Goal: Navigation & Orientation: Find specific page/section

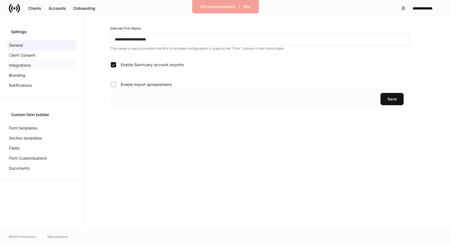
click at [29, 63] on p "Integrations" at bounding box center [20, 65] width 22 height 6
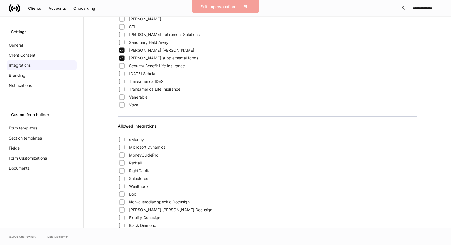
scroll to position [439, 0]
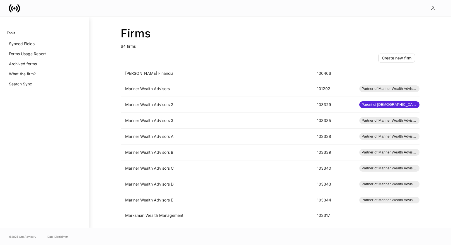
scroll to position [501, 0]
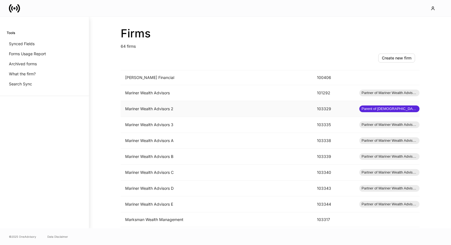
click at [187, 108] on td "Mariner Wealth Advisors 2" at bounding box center [217, 109] width 192 height 16
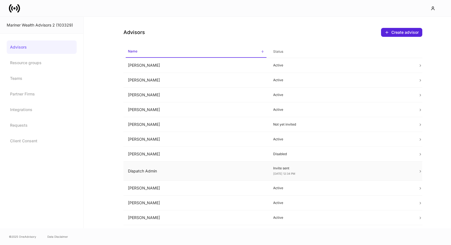
click at [280, 167] on p "Invite sent" at bounding box center [341, 168] width 136 height 4
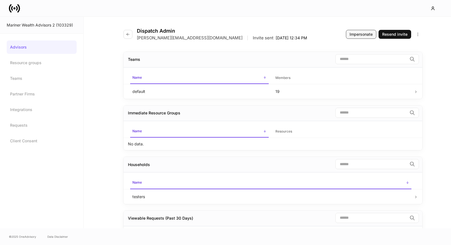
click at [357, 35] on div "Impersonate" at bounding box center [361, 35] width 23 height 6
